Goal: Transaction & Acquisition: Purchase product/service

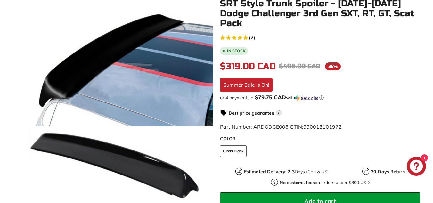
scroll to position [143, 0]
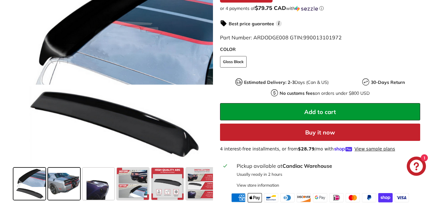
click at [70, 171] on span at bounding box center [64, 184] width 32 height 32
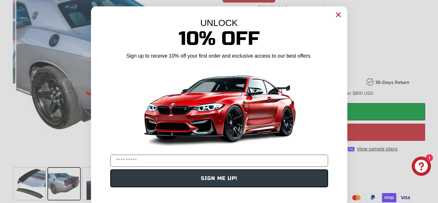
click at [336, 17] on circle "Close dialog" at bounding box center [338, 15] width 10 height 10
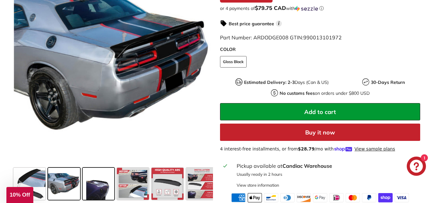
click at [95, 178] on span at bounding box center [99, 184] width 32 height 32
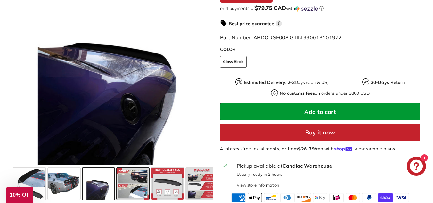
click at [138, 172] on span at bounding box center [133, 184] width 32 height 32
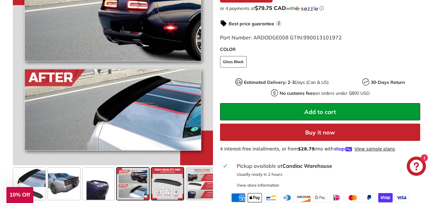
click at [168, 169] on span at bounding box center [168, 184] width 32 height 32
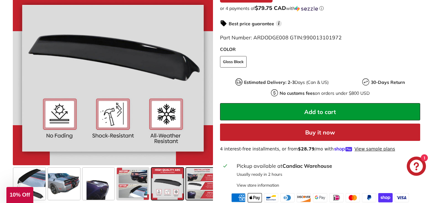
click at [196, 168] on span at bounding box center [202, 184] width 32 height 32
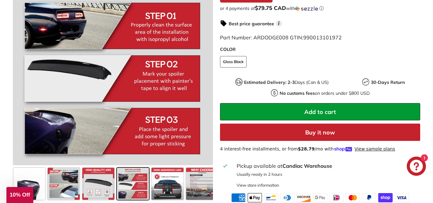
scroll to position [0, 76]
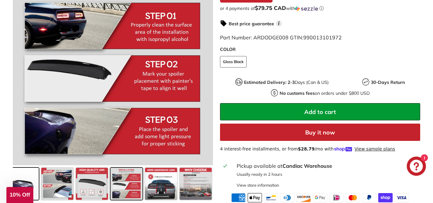
click at [19, 169] on span at bounding box center [23, 184] width 32 height 32
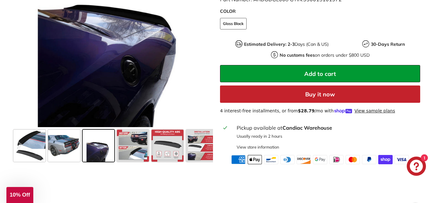
scroll to position [245, 0]
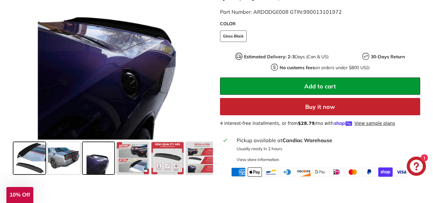
click at [33, 147] on span at bounding box center [29, 158] width 32 height 32
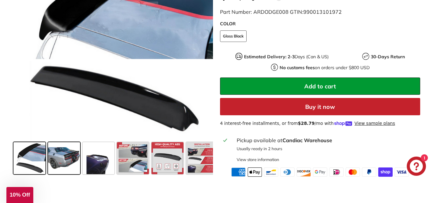
click at [63, 142] on span at bounding box center [64, 158] width 32 height 32
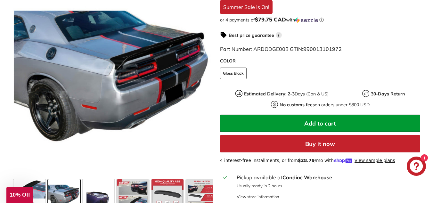
scroll to position [211, 0]
